Goal: Transaction & Acquisition: Purchase product/service

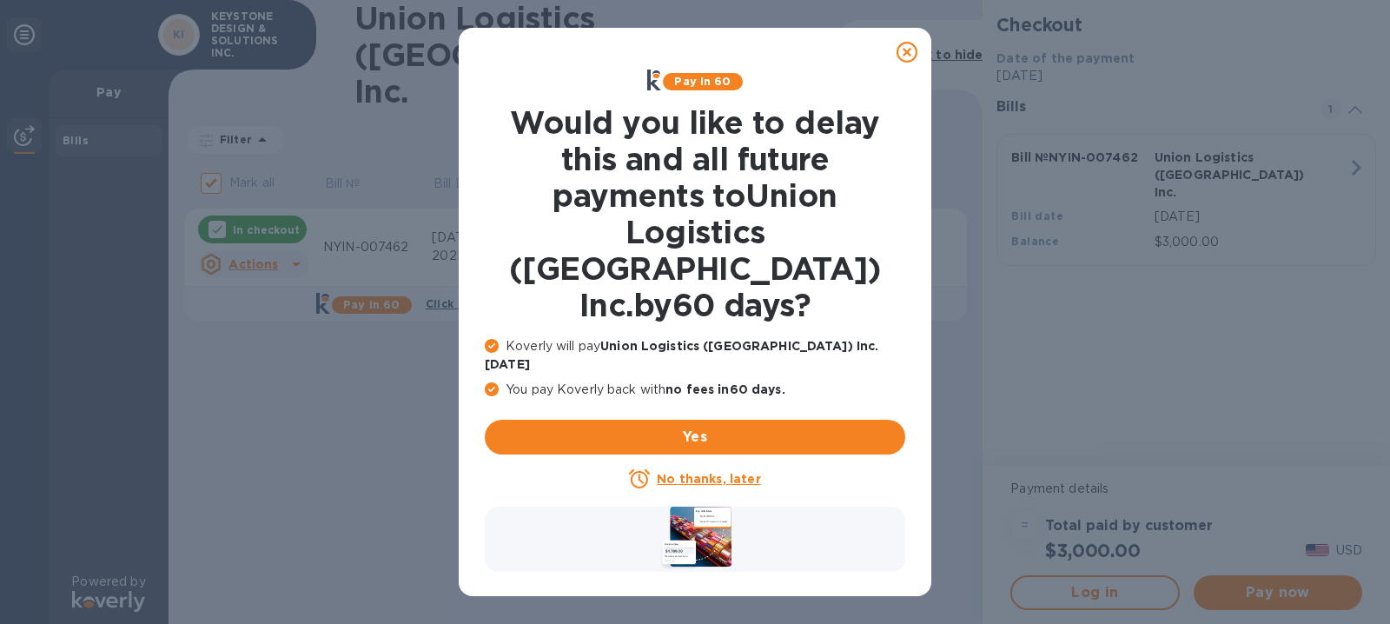
click at [910, 57] on icon at bounding box center [906, 52] width 21 height 21
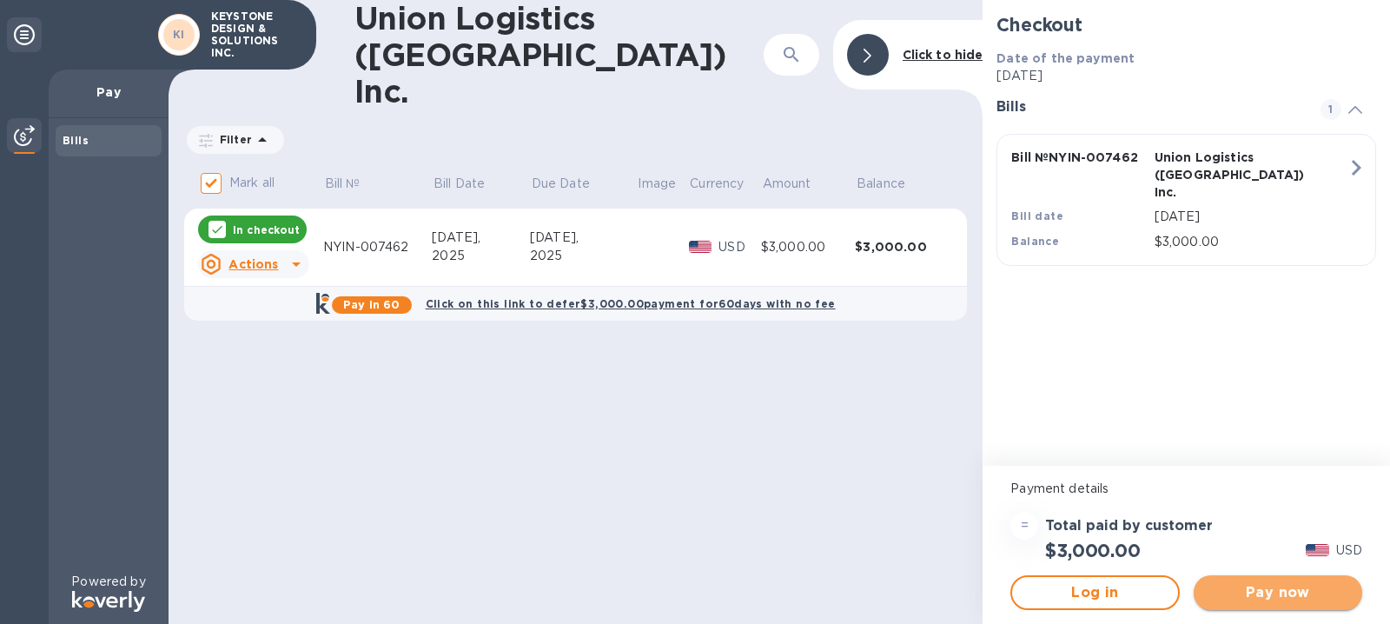
click at [1286, 599] on span "Pay now" at bounding box center [1277, 592] width 141 height 21
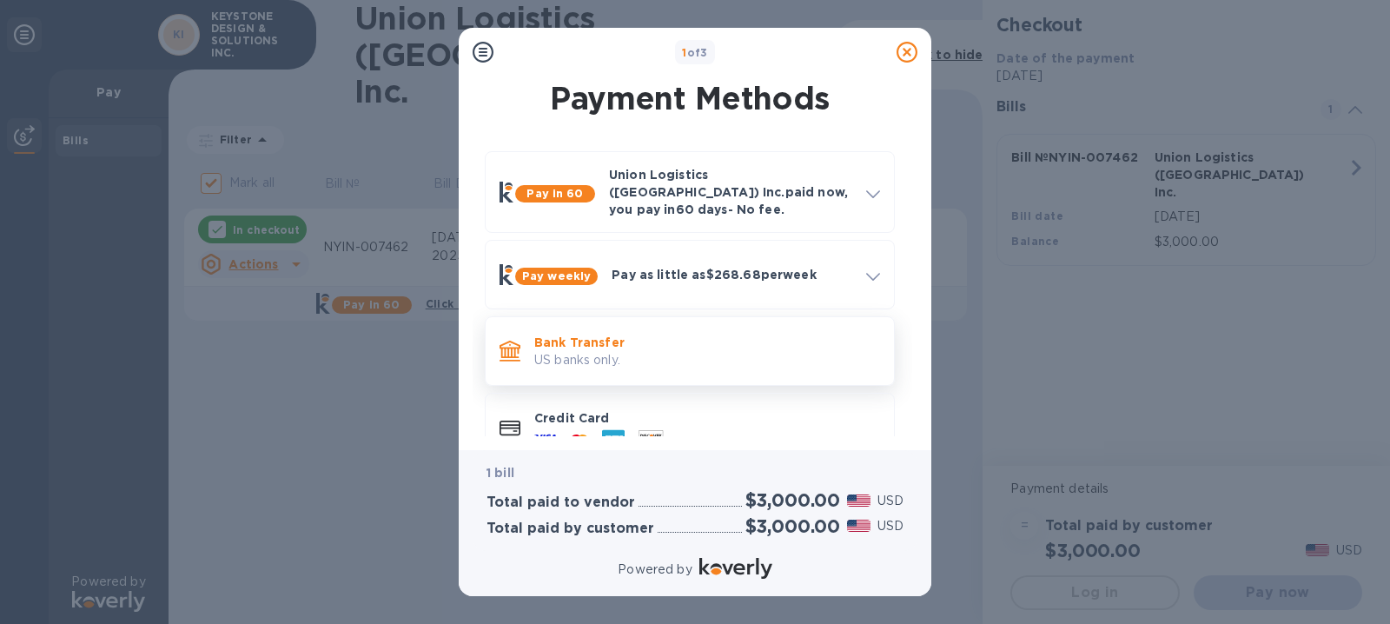
click at [562, 334] on p "Bank Transfer" at bounding box center [707, 342] width 346 height 17
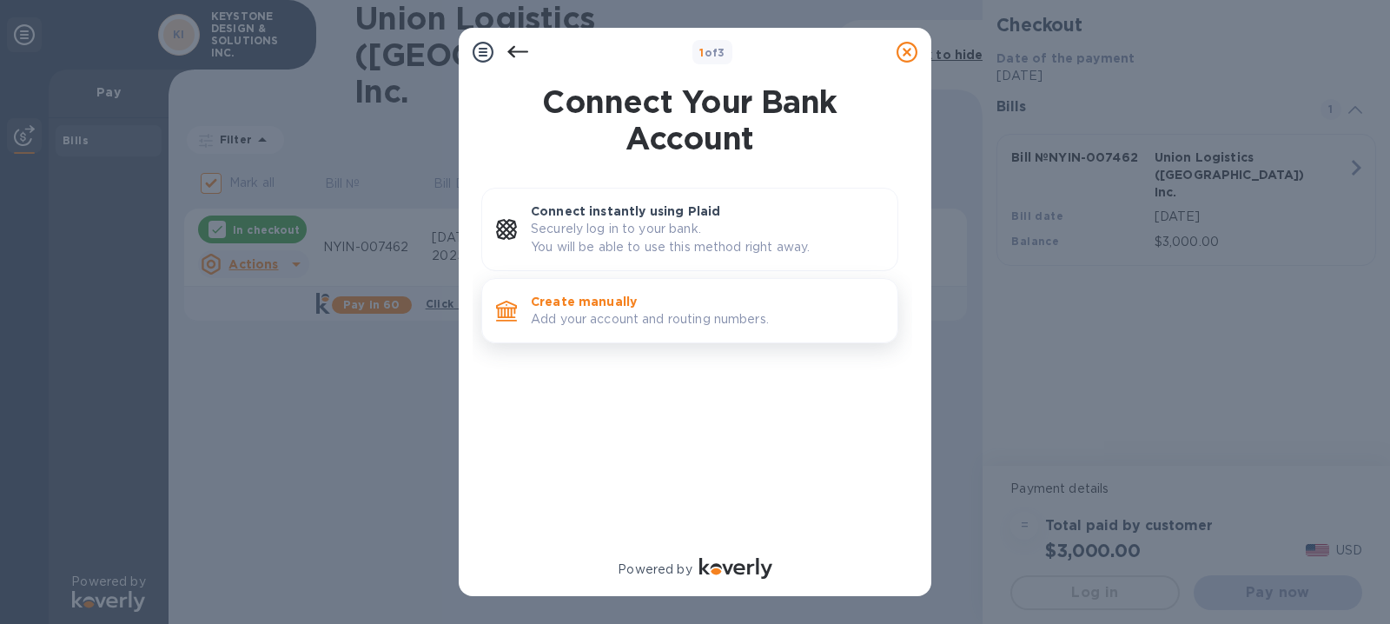
click at [587, 305] on p "Create manually" at bounding box center [707, 301] width 353 height 17
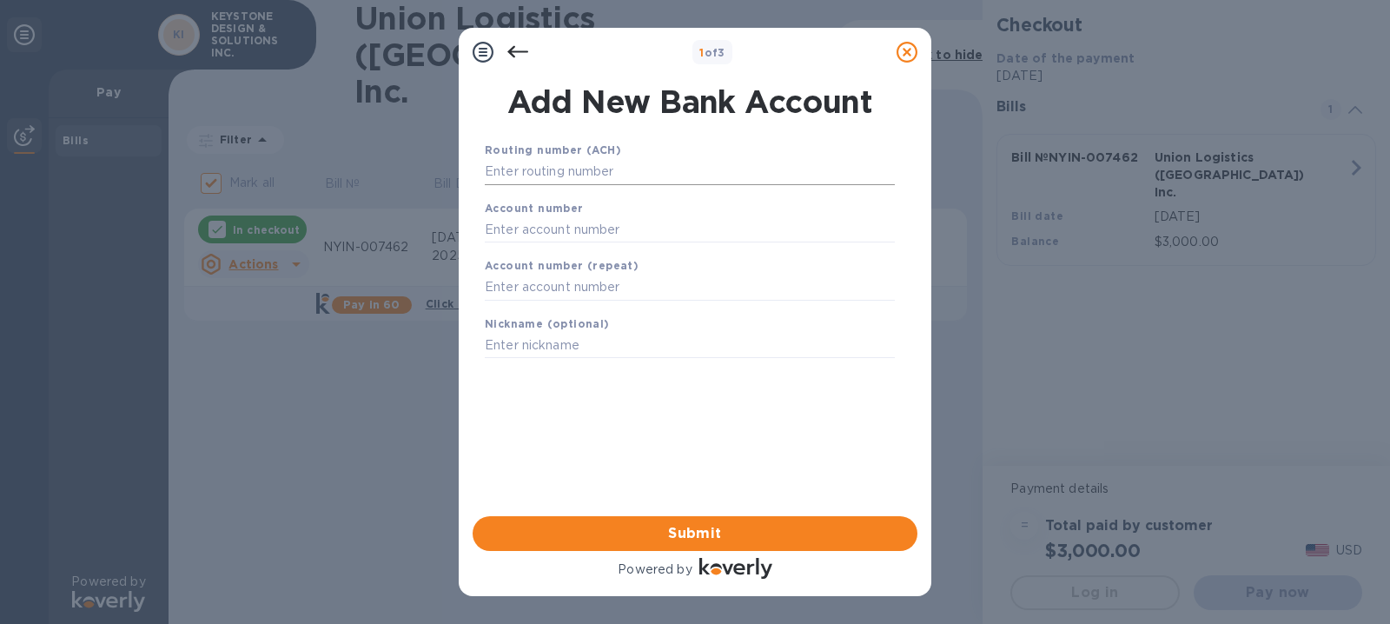
click at [498, 172] on input "text" at bounding box center [690, 172] width 410 height 26
drag, startPoint x: 579, startPoint y: 54, endPoint x: 598, endPoint y: 79, distance: 31.1
click at [598, 79] on div "1 of 3 Add New Bank Account Routing number (ACH) Account number Account number …" at bounding box center [695, 312] width 473 height 568
click at [1025, 372] on div "1 of 3 Add New Bank Account Routing number (ACH) Account number Account number …" at bounding box center [695, 312] width 1390 height 624
click at [521, 166] on input "text" at bounding box center [690, 172] width 410 height 26
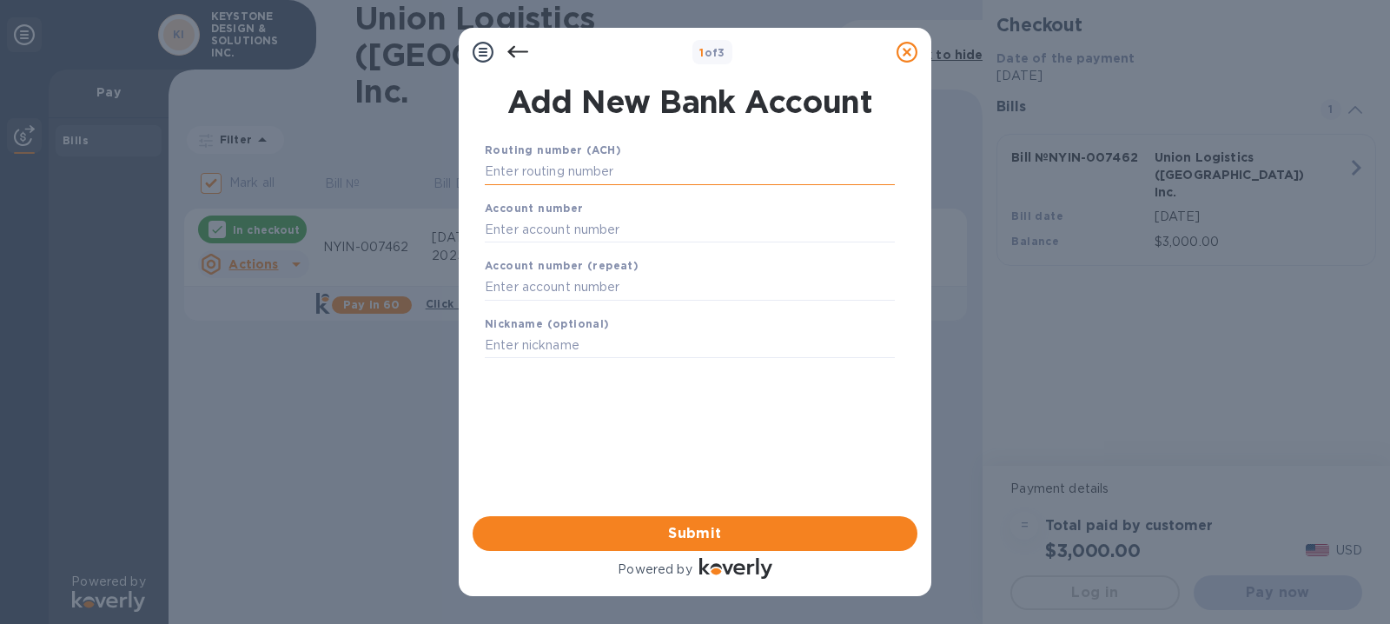
paste input "021000089"
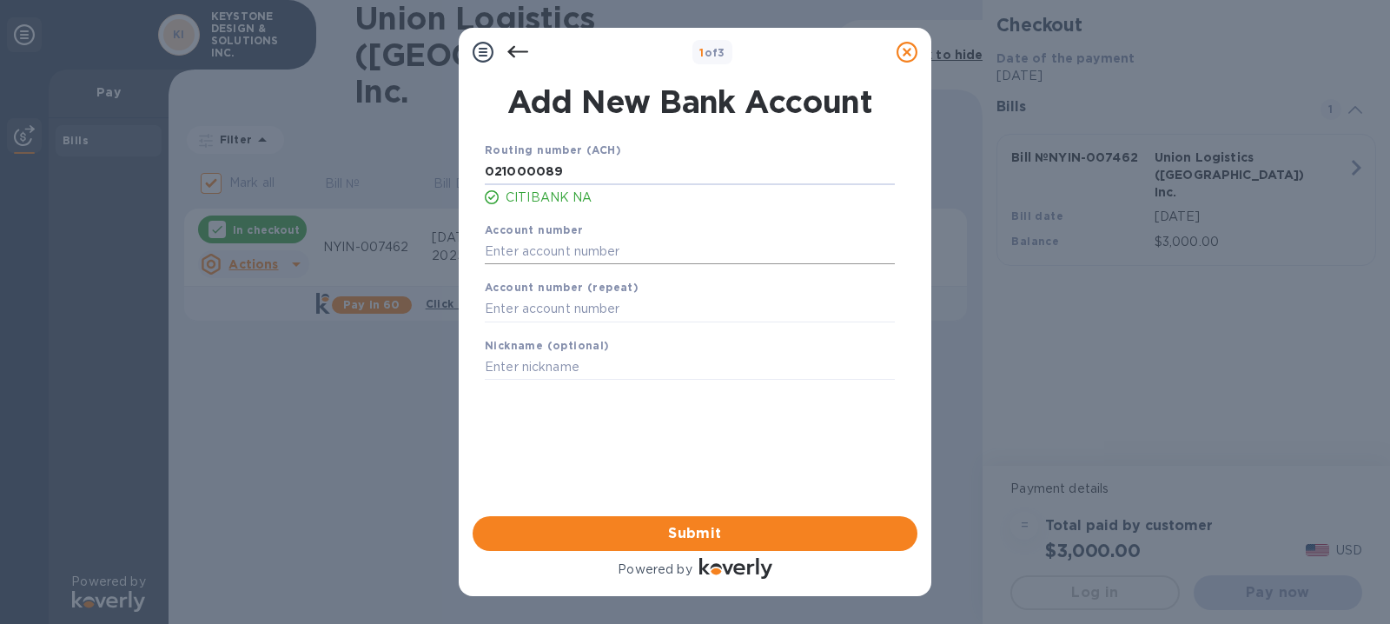
type input "021000089"
click at [528, 246] on input "text" at bounding box center [690, 251] width 410 height 26
paste input "6783740132"
type input "6783740132"
click at [514, 310] on input "text" at bounding box center [690, 309] width 410 height 26
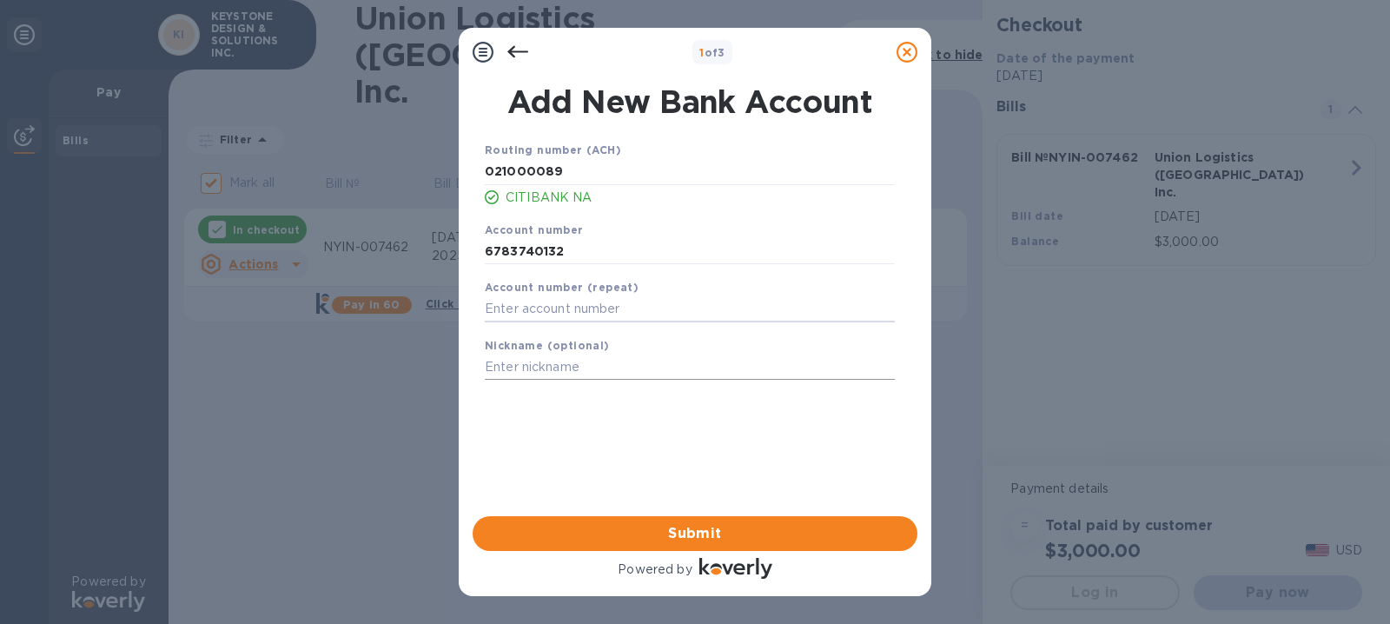
paste input "6783740132"
type input "6783740132"
click at [509, 364] on input "text" at bounding box center [690, 367] width 410 height 26
paste input "NYIN-007462"
click at [612, 420] on div "Routing number (ACH) [US_BANK_ROUTING_MICR] CITIBANK NA Account number [FINANCI…" at bounding box center [689, 306] width 445 height 358
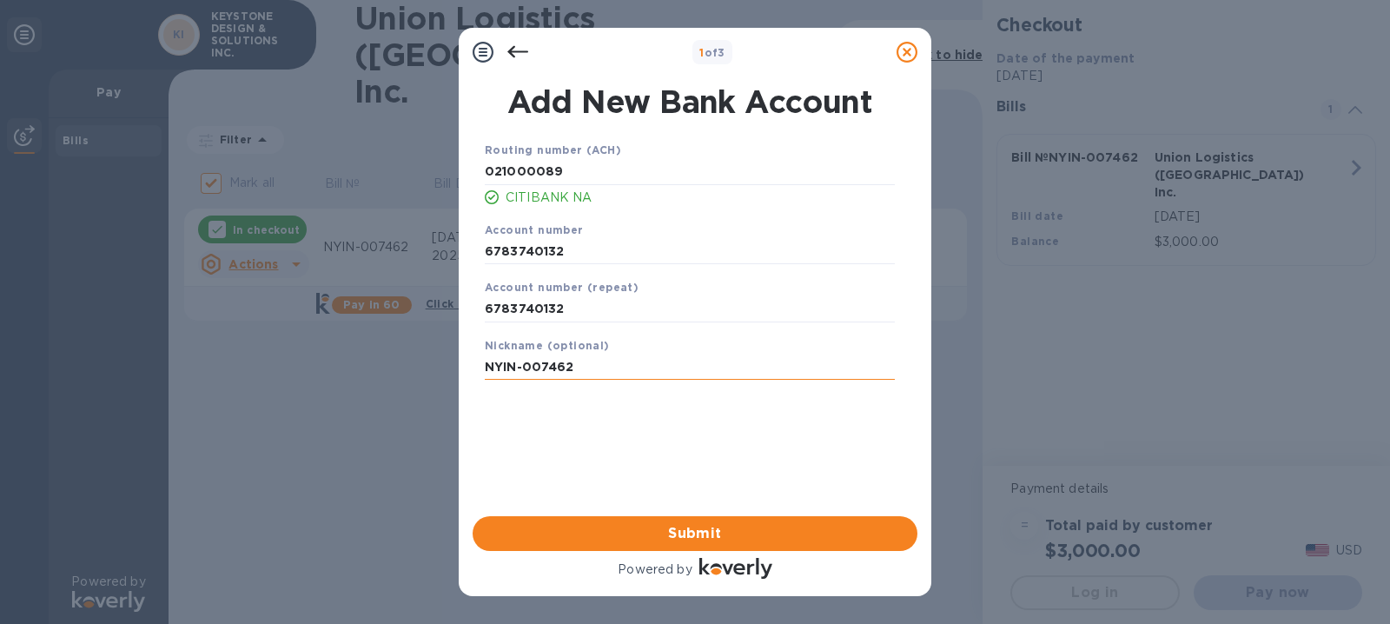
click at [589, 371] on input "NYIN-007462" at bounding box center [690, 367] width 410 height 26
type input "NYIN-007462, Sanyang Logistic Charge"
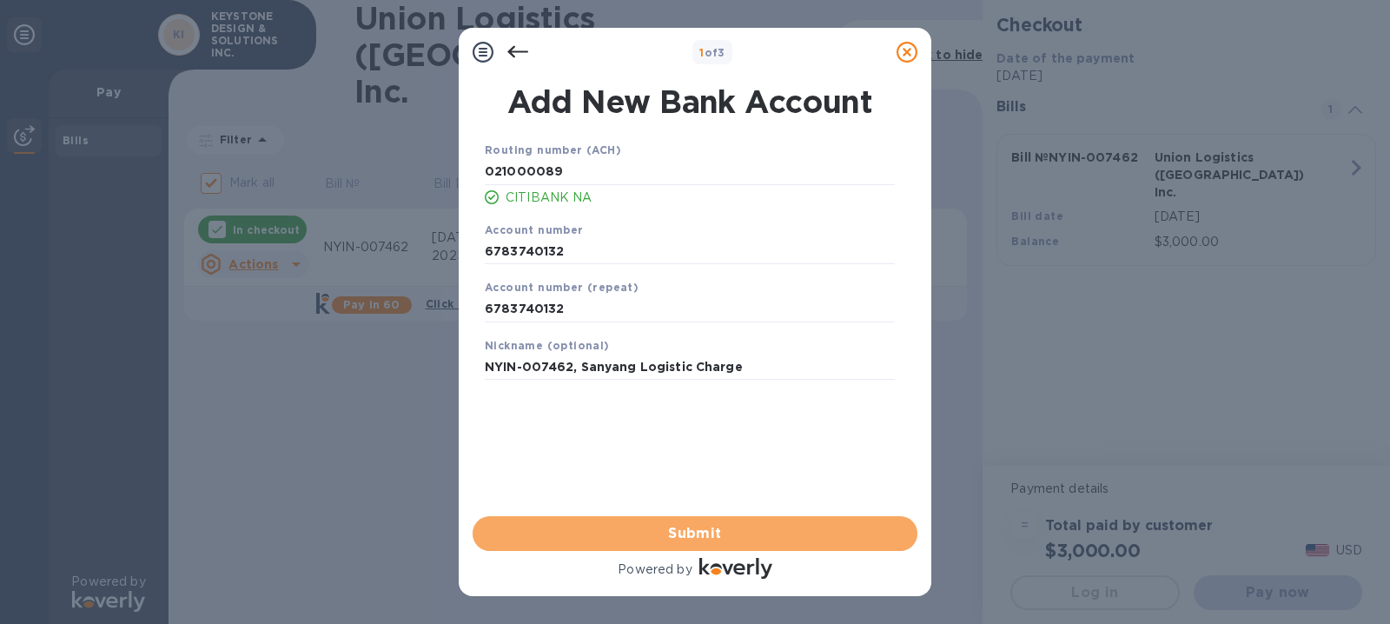
click at [693, 535] on span "Submit" at bounding box center [694, 533] width 417 height 21
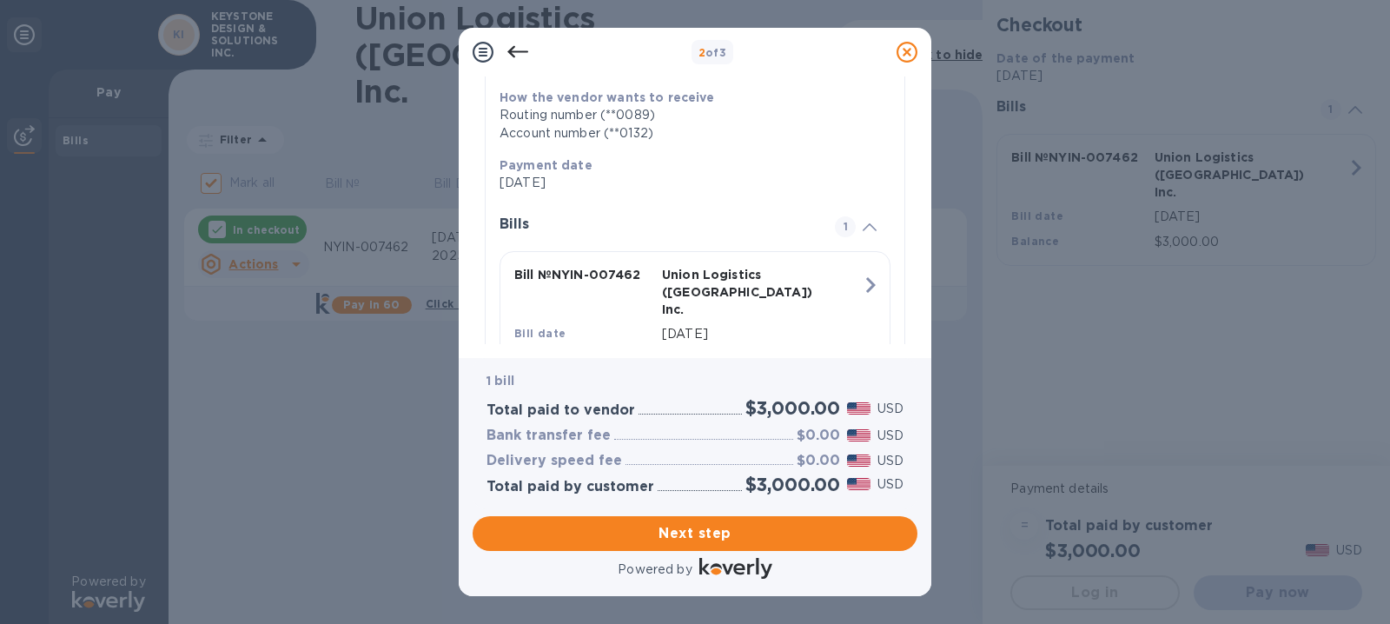
scroll to position [345, 0]
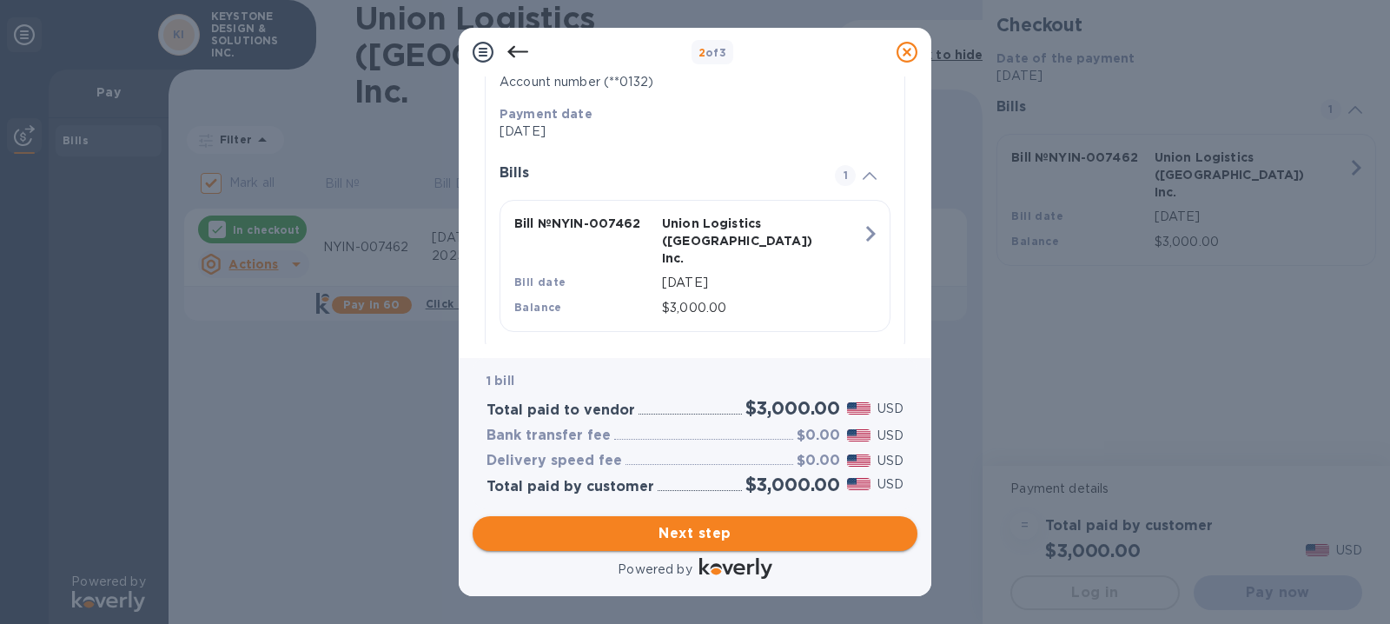
click at [669, 529] on span "Next step" at bounding box center [694, 533] width 417 height 21
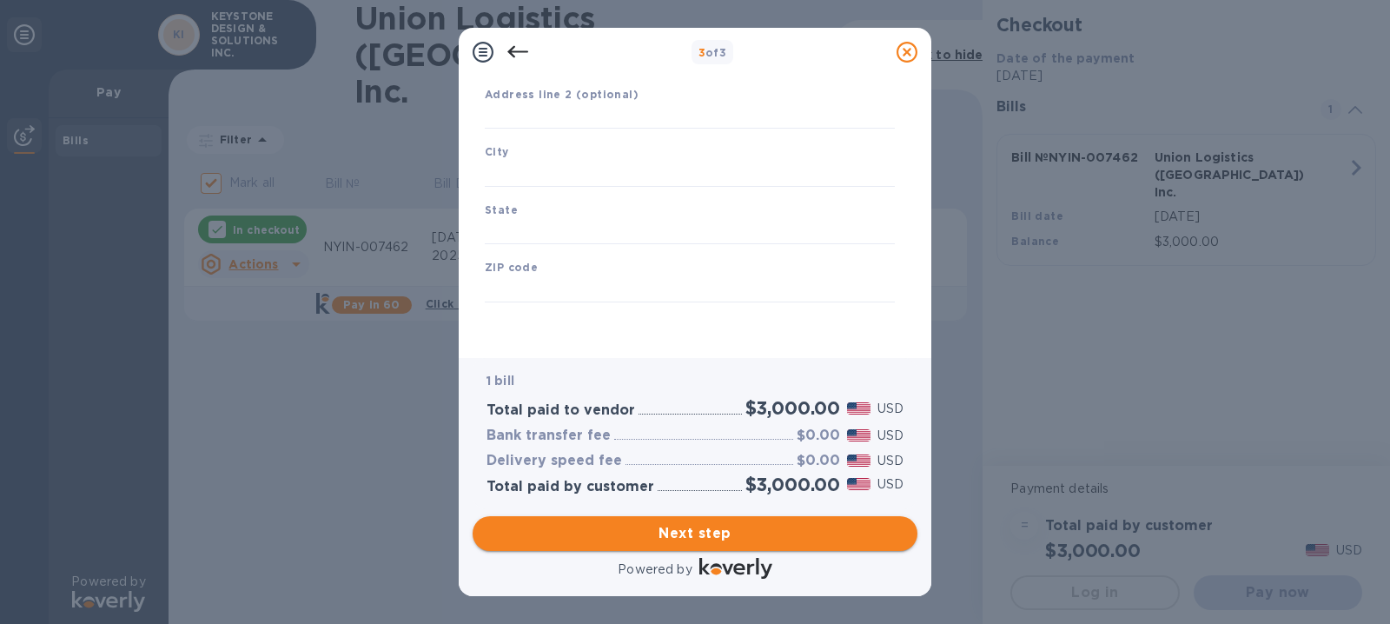
scroll to position [228, 0]
type input "[GEOGRAPHIC_DATA]"
drag, startPoint x: 509, startPoint y: 113, endPoint x: 711, endPoint y: 132, distance: 202.4
click at [510, 113] on input "text" at bounding box center [690, 116] width 410 height 26
paste input "[STREET_ADDRESS]"
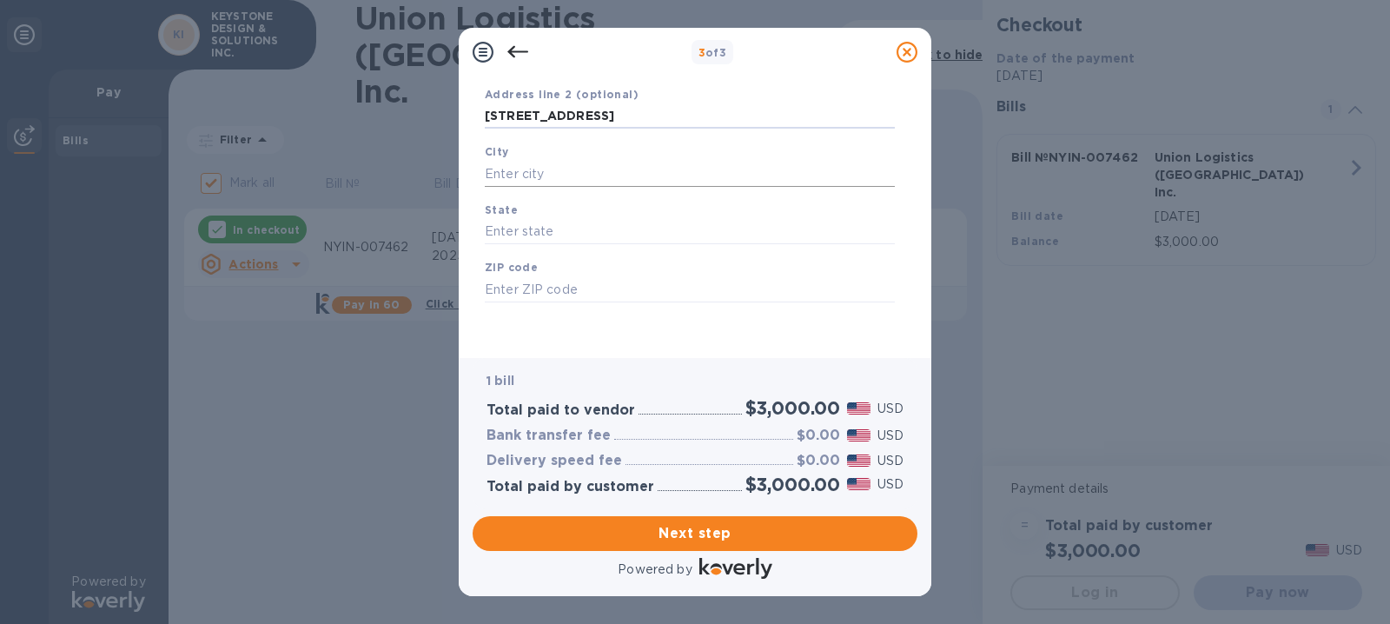
type input "[STREET_ADDRESS]"
click at [530, 176] on input "text" at bounding box center [690, 174] width 410 height 26
paste input "[GEOGRAPHIC_DATA]"
type input "[GEOGRAPHIC_DATA]"
click at [519, 230] on input "text" at bounding box center [690, 232] width 410 height 26
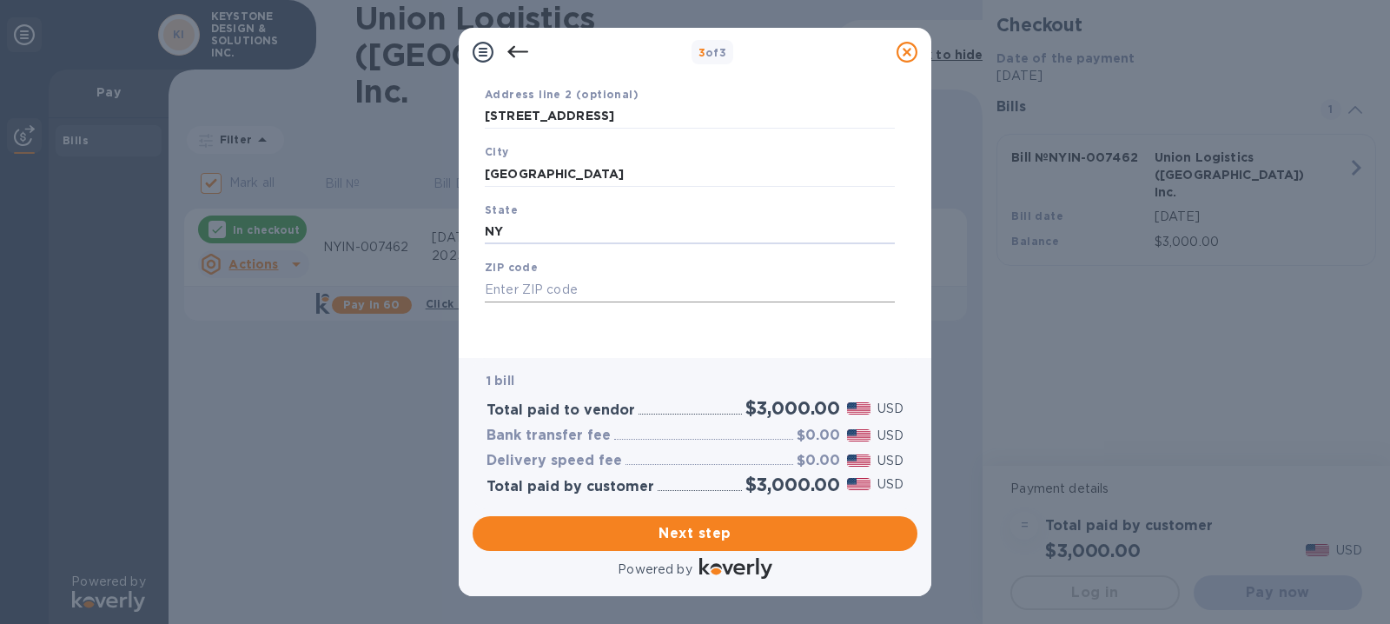
type input "NY"
click at [615, 294] on input "text" at bounding box center [690, 289] width 410 height 26
type input "11413"
click at [624, 339] on div "Legal business name Please provide the legal name that appears on your SS-4 for…" at bounding box center [690, 131] width 424 height 426
click at [696, 539] on span "Next step" at bounding box center [694, 533] width 417 height 21
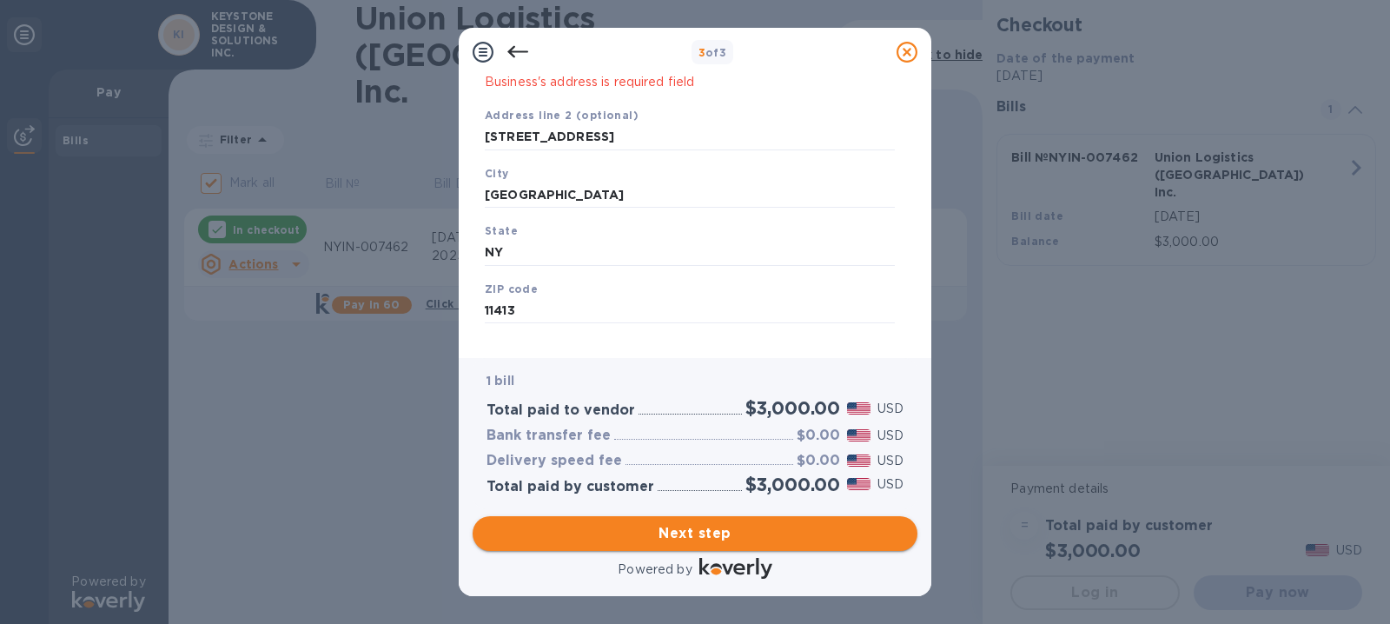
click at [678, 532] on span "Next step" at bounding box center [694, 533] width 417 height 21
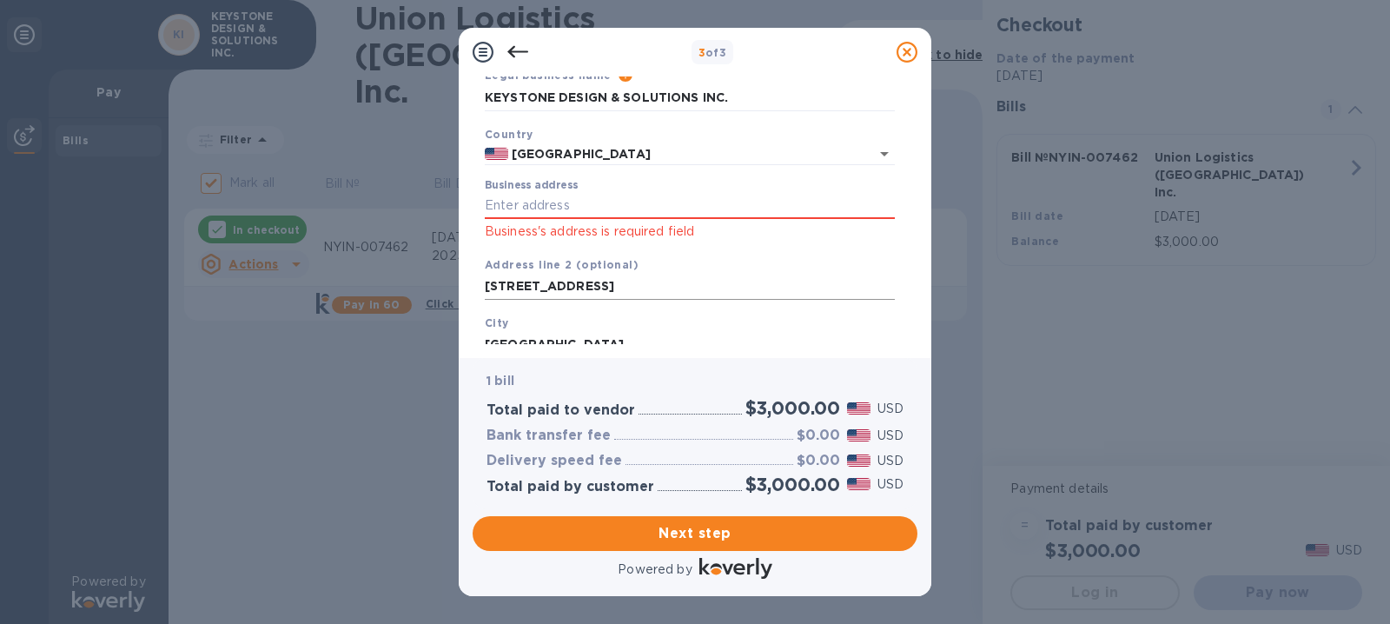
scroll to position [76, 0]
click at [480, 202] on div "Business address Business's address is required field" at bounding box center [690, 212] width 424 height 76
click at [491, 205] on input "Business address" at bounding box center [690, 208] width 410 height 26
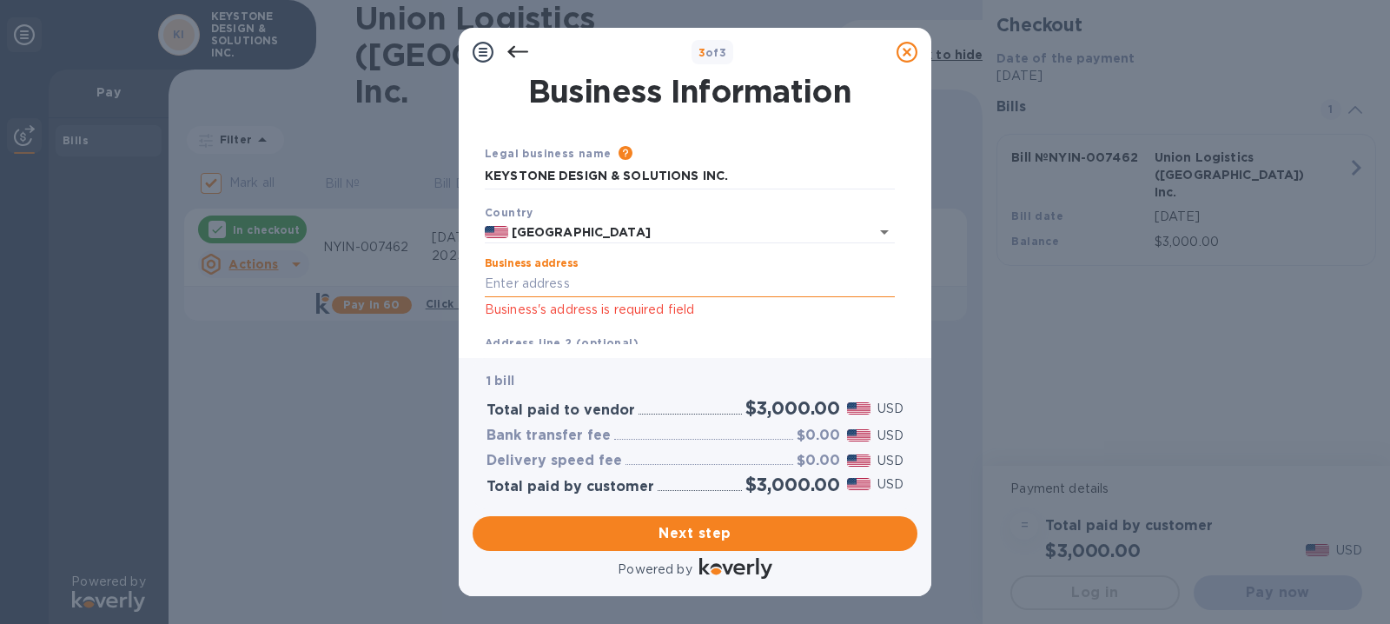
paste input "UNION LOGISTICS ([GEOGRAPHIC_DATA]) INC."
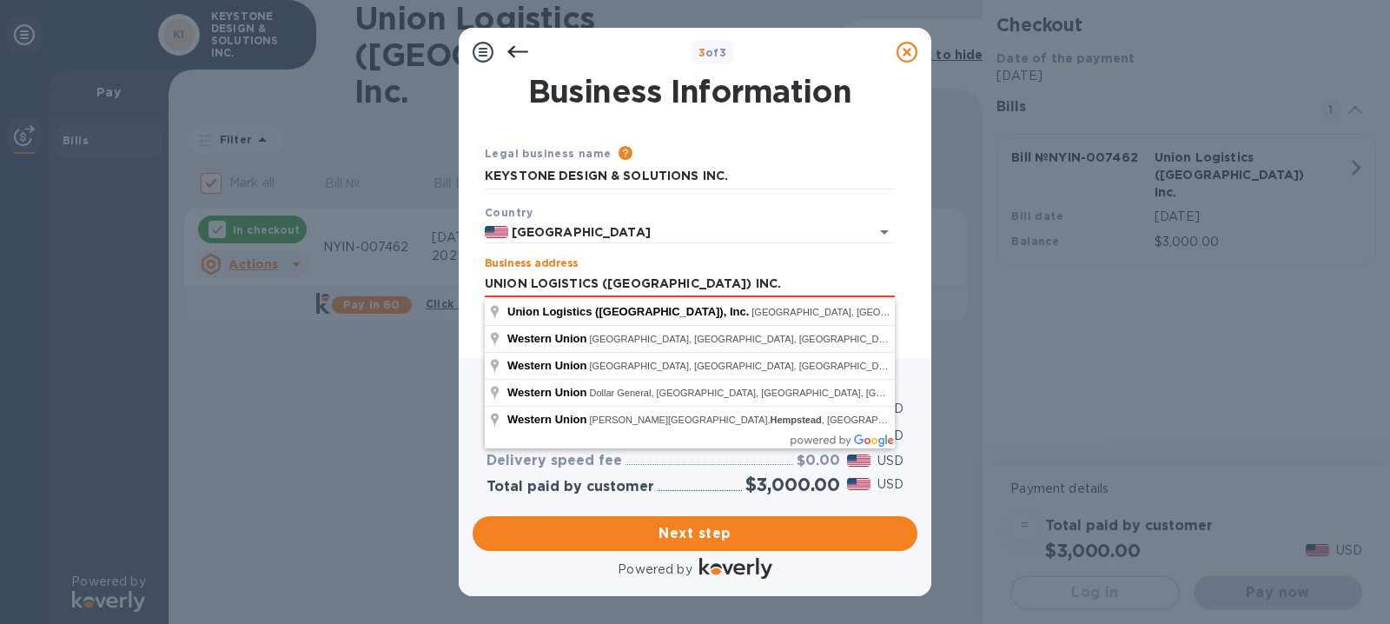
type input "UNION LOGISTICS ([GEOGRAPHIC_DATA]) INC."
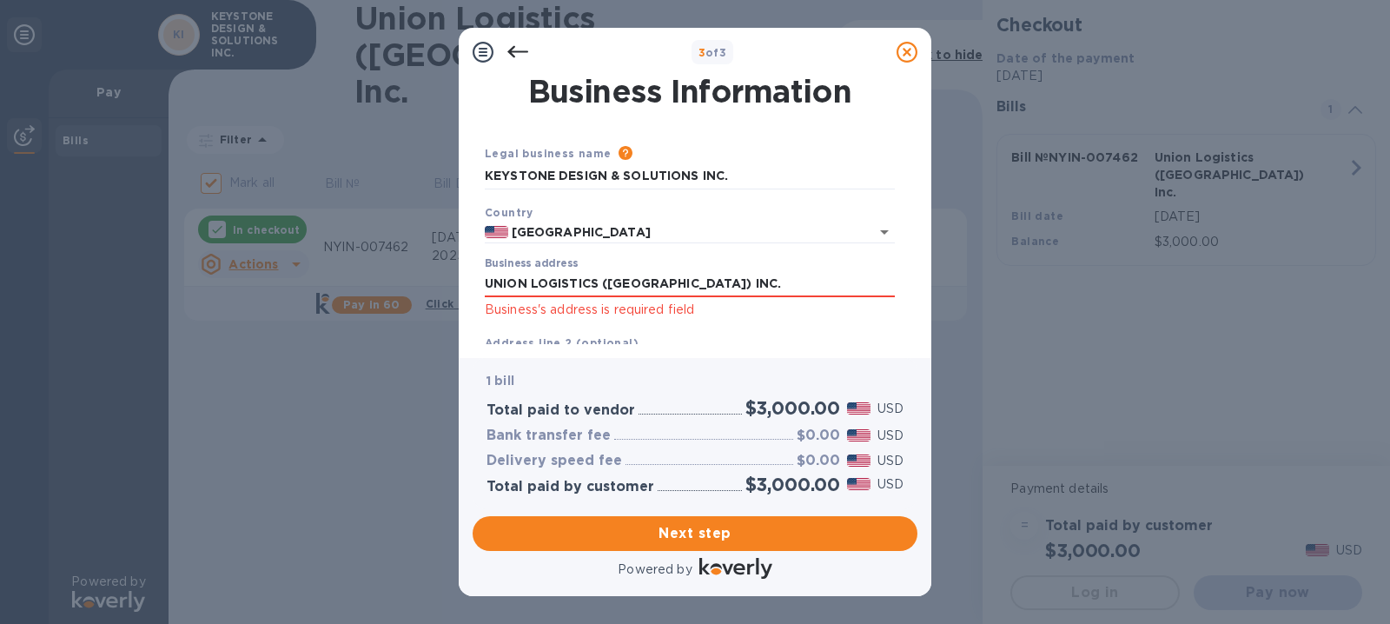
click at [765, 255] on div "Business address UNION LOGISTICS ([GEOGRAPHIC_DATA]) INC. Business's address is…" at bounding box center [690, 288] width 424 height 76
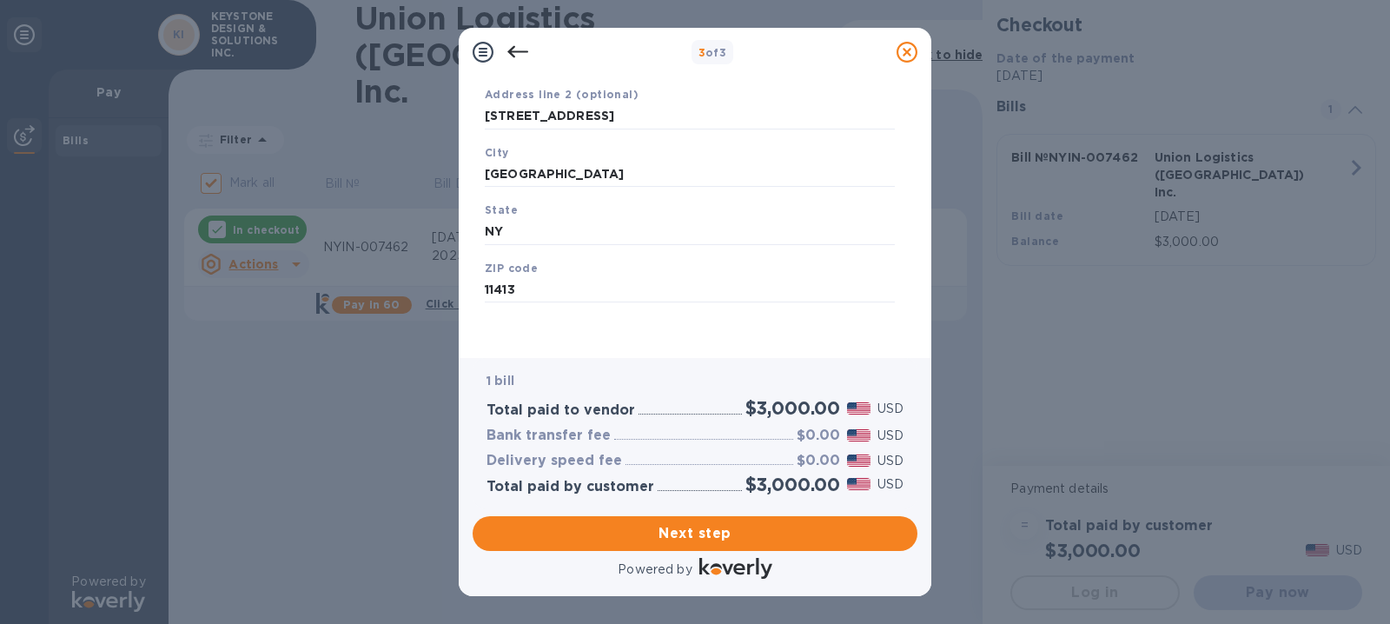
scroll to position [250, 0]
click at [693, 529] on span "Next step" at bounding box center [694, 533] width 417 height 21
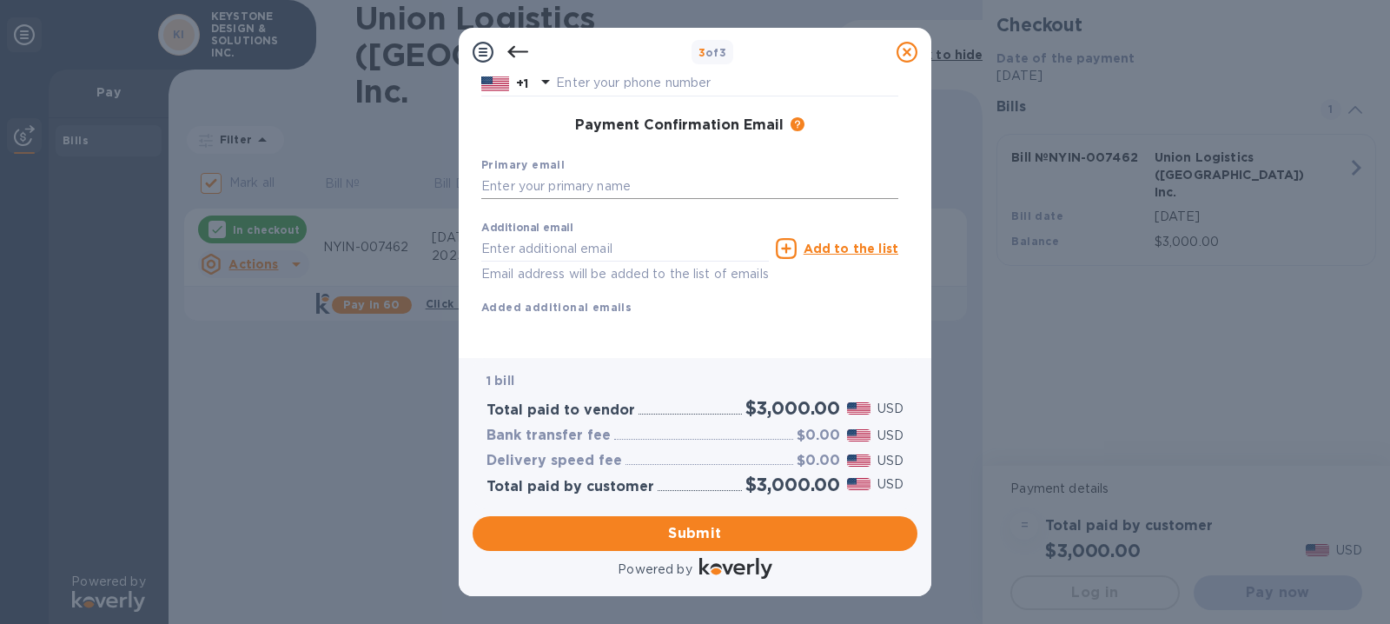
click at [506, 185] on input "text" at bounding box center [689, 187] width 417 height 26
type input "[EMAIL_ADDRESS][DOMAIN_NAME]"
click at [526, 245] on input "text" at bounding box center [625, 248] width 288 height 26
